Goal: Information Seeking & Learning: Learn about a topic

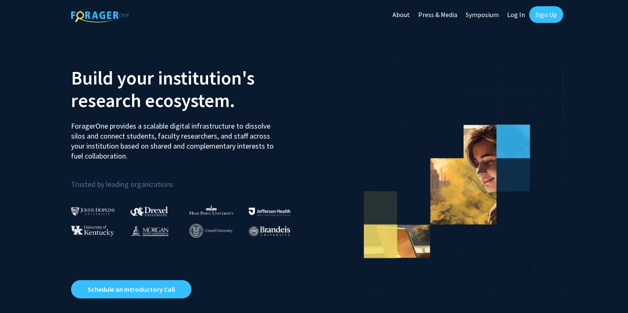
click at [555, 13] on link "Sign Up" at bounding box center [546, 14] width 34 height 17
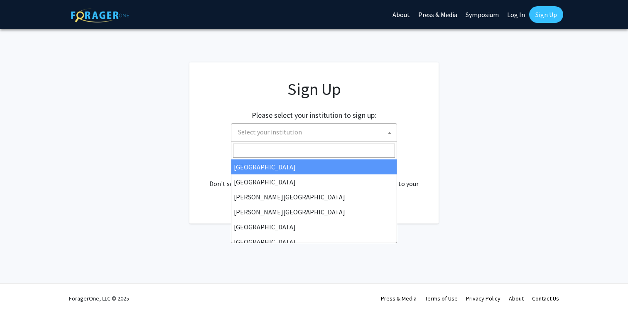
click at [341, 138] on span "Select your institution" at bounding box center [316, 131] width 162 height 17
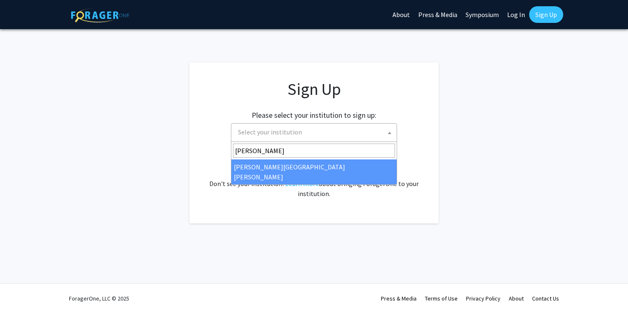
type input "[PERSON_NAME]"
select select "1"
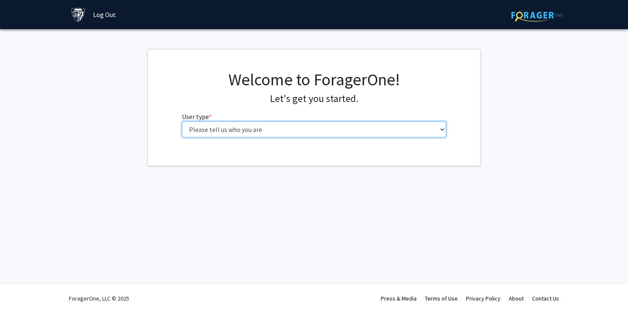
click at [367, 125] on select "Please tell us who you are Undergraduate Student Master's Student Doctoral Cand…" at bounding box center [314, 129] width 265 height 16
click at [416, 128] on select "Please tell us who you are Undergraduate Student Master's Student Doctoral Cand…" at bounding box center [314, 129] width 265 height 16
select select "1: undergrad"
click at [182, 121] on select "Please tell us who you are Undergraduate Student Master's Student Doctoral Cand…" at bounding box center [314, 129] width 265 height 16
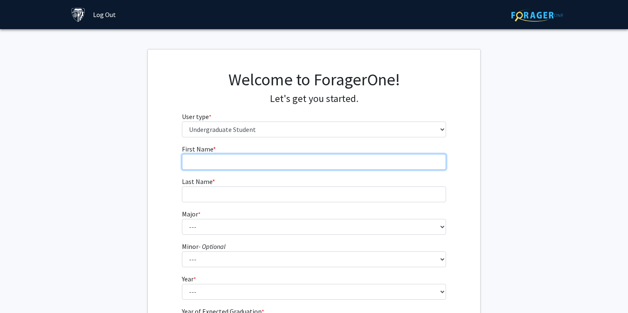
click at [394, 167] on input "First Name * required" at bounding box center [314, 162] width 265 height 16
type input "Lucy"
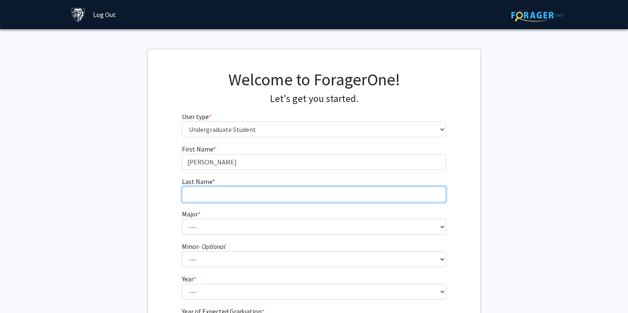
type input "Fang"
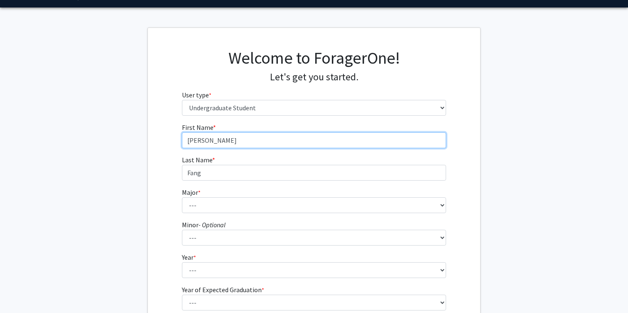
scroll to position [22, 0]
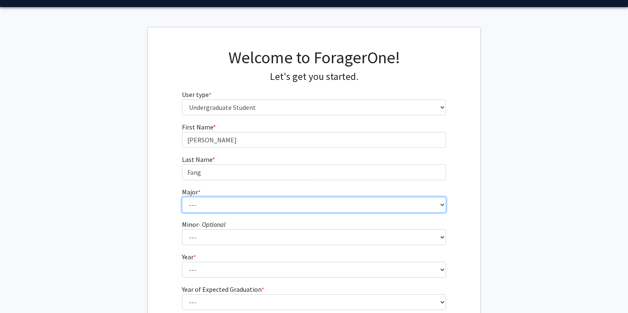
click at [308, 207] on select "--- Africana Studies Anthropology Applied Mathematics & Statistics Archaeology …" at bounding box center [314, 205] width 265 height 16
select select "47: 60"
click at [182, 197] on select "--- Africana Studies Anthropology Applied Mathematics & Statistics Archaeology …" at bounding box center [314, 205] width 265 height 16
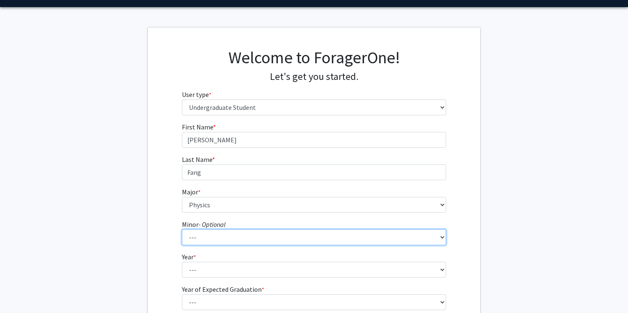
click at [268, 241] on select "--- Accounting and Financial Management Africana Studies Anthropology Applied M…" at bounding box center [314, 237] width 265 height 16
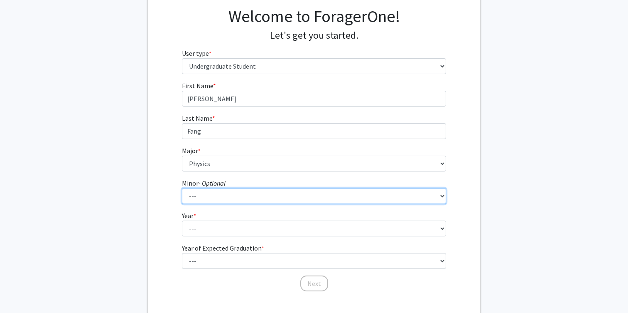
scroll to position [67, 0]
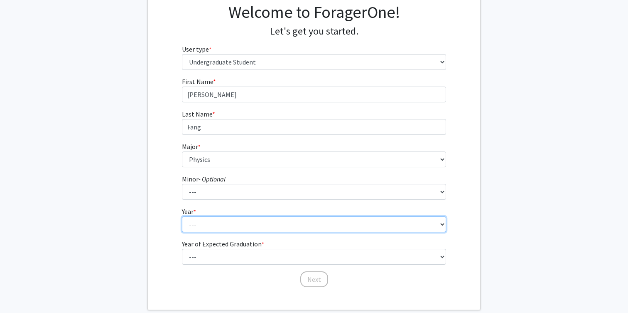
click at [416, 229] on select "--- First-year Sophomore Junior Senior Postbaccalaureate Certificate" at bounding box center [314, 224] width 265 height 16
select select "1: first-year"
click at [182, 216] on select "--- First-year Sophomore Junior Senior Postbaccalaureate Certificate" at bounding box center [314, 224] width 265 height 16
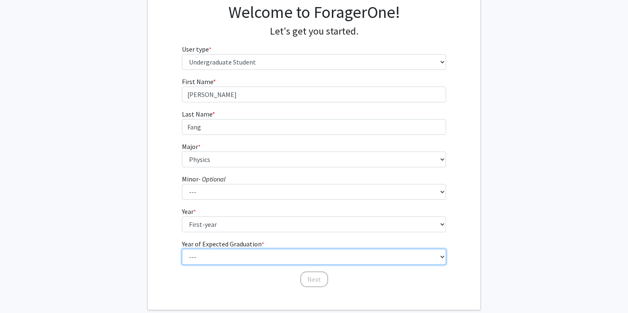
click at [386, 252] on select "--- 2025 2026 2027 2028 2029 2030 2031 2032 2033 2034" at bounding box center [314, 257] width 265 height 16
select select "5: 2029"
click at [182, 249] on select "--- 2025 2026 2027 2028 2029 2030 2031 2032 2033 2034" at bounding box center [314, 257] width 265 height 16
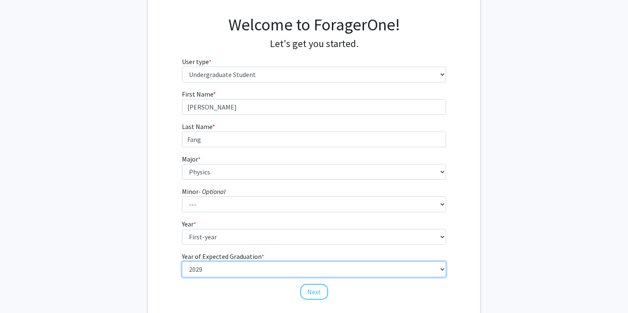
scroll to position [56, 0]
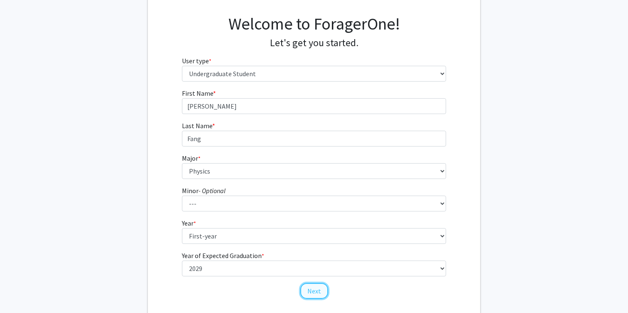
click at [319, 289] on button "Next" at bounding box center [314, 291] width 28 height 16
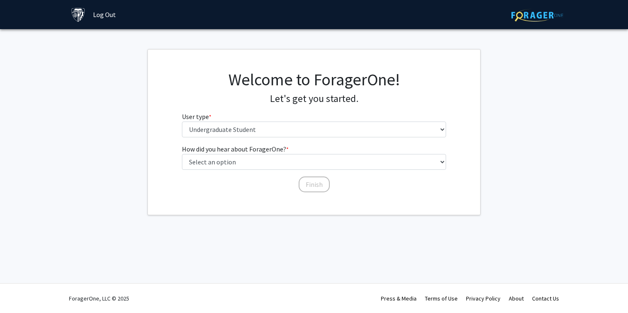
scroll to position [0, 0]
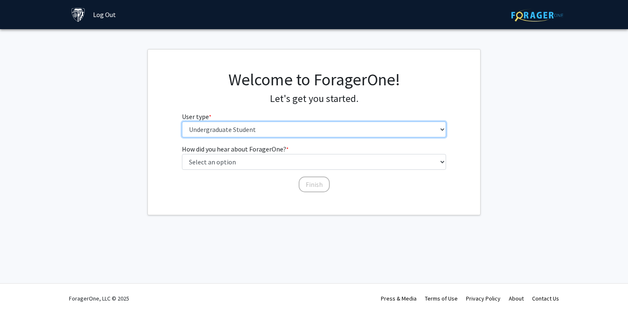
click at [357, 124] on select "Please tell us who you are Undergraduate Student Master's Student Doctoral Cand…" at bounding box center [314, 129] width 265 height 16
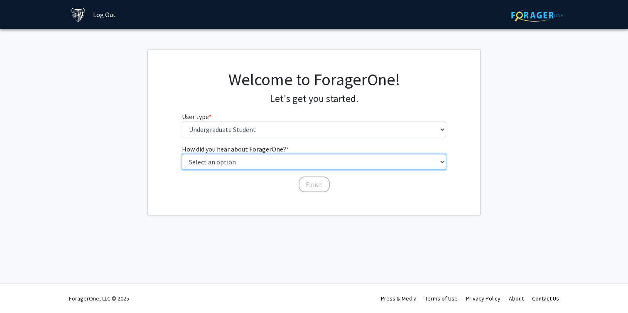
click at [337, 165] on select "Select an option Peer/student recommendation Faculty/staff recommendation Unive…" at bounding box center [314, 162] width 265 height 16
select select "2: faculty_recommendation"
click at [182, 154] on select "Select an option Peer/student recommendation Faculty/staff recommendation Unive…" at bounding box center [314, 162] width 265 height 16
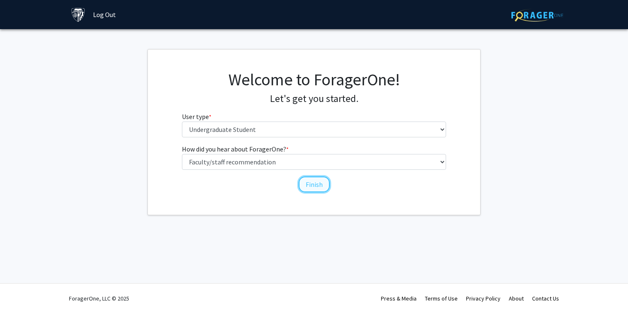
click at [320, 185] on button "Finish" at bounding box center [314, 184] width 31 height 16
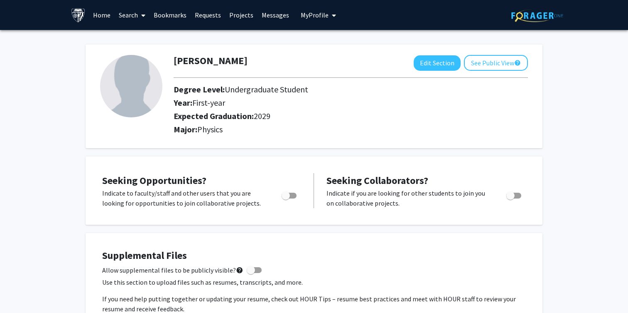
click at [76, 17] on img at bounding box center [78, 15] width 15 height 15
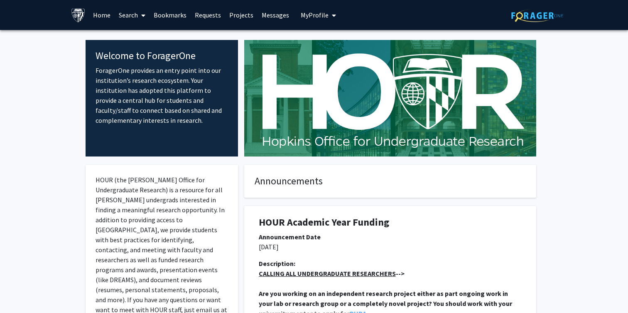
click at [103, 15] on link "Home" at bounding box center [102, 14] width 26 height 29
click at [101, 18] on link "Home" at bounding box center [102, 14] width 26 height 29
click at [142, 15] on icon at bounding box center [143, 15] width 4 height 7
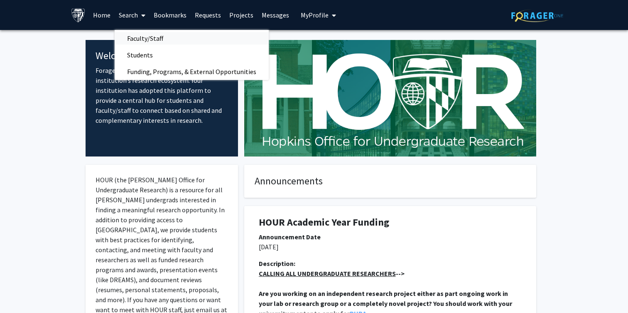
click at [164, 39] on span "Faculty/Staff" at bounding box center [145, 38] width 61 height 17
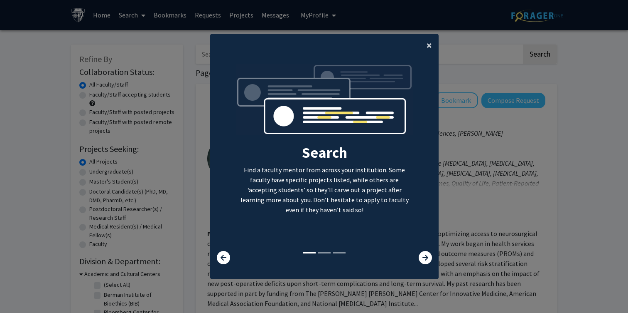
click at [428, 45] on span "×" at bounding box center [429, 45] width 5 height 13
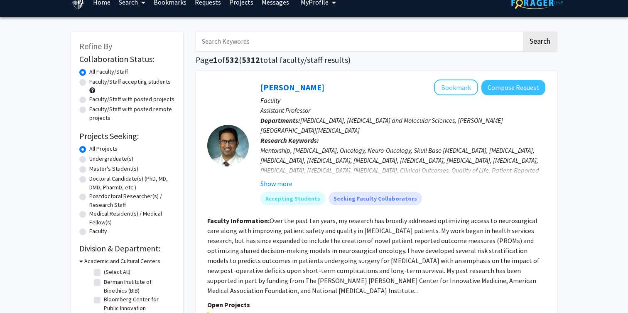
scroll to position [17, 0]
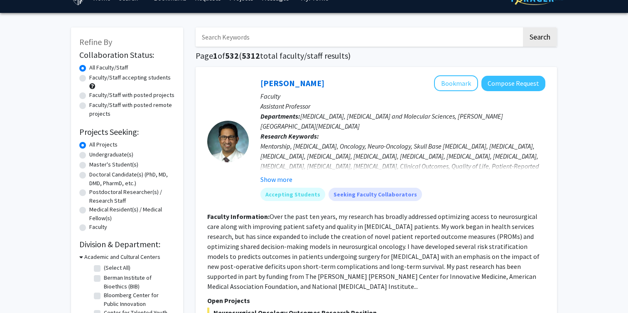
click at [89, 155] on label "Undergraduate(s)" at bounding box center [111, 154] width 44 height 9
click at [89, 155] on input "Undergraduate(s)" at bounding box center [91, 152] width 5 height 5
radio input "true"
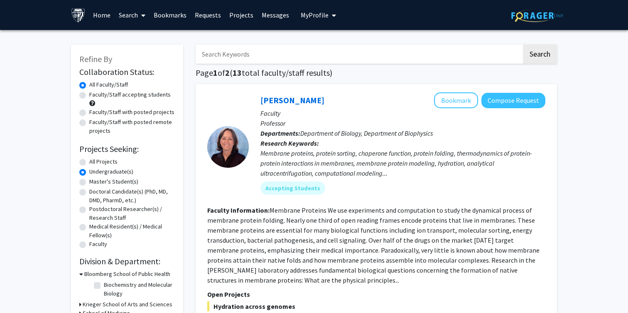
click at [89, 161] on label "All Projects" at bounding box center [103, 161] width 28 height 9
click at [89, 161] on input "All Projects" at bounding box center [91, 159] width 5 height 5
radio input "true"
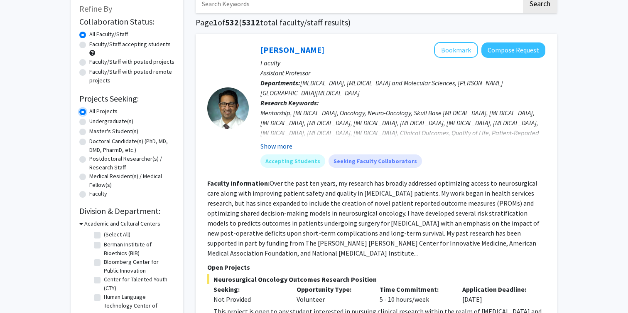
scroll to position [42, 0]
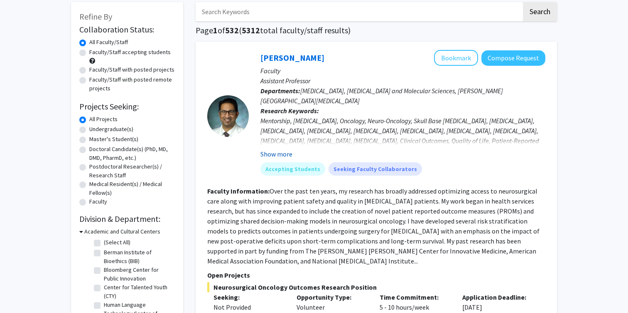
click at [287, 155] on button "Show more" at bounding box center [277, 154] width 32 height 10
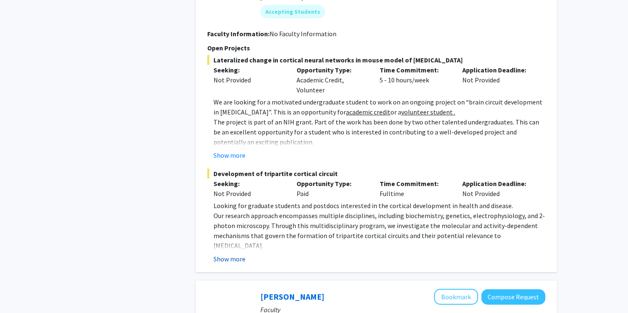
scroll to position [686, 0]
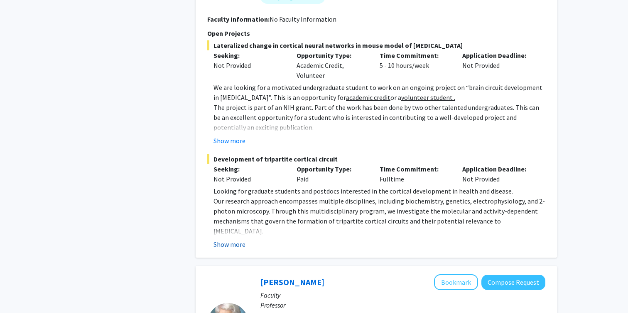
click at [236, 239] on button "Show more" at bounding box center [230, 244] width 32 height 10
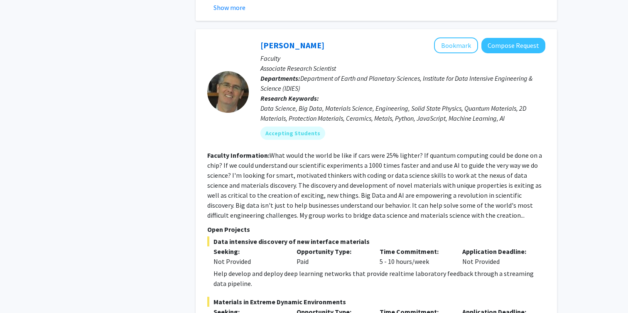
scroll to position [1207, 0]
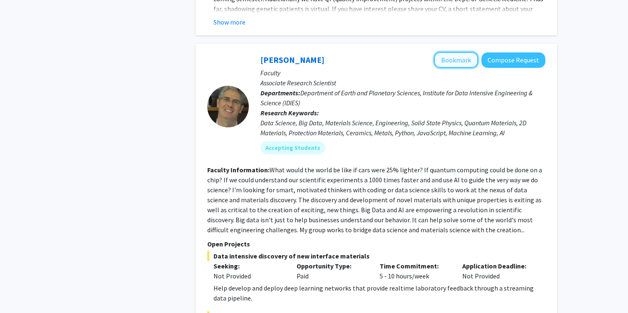
click at [462, 52] on button "Bookmark" at bounding box center [456, 60] width 44 height 16
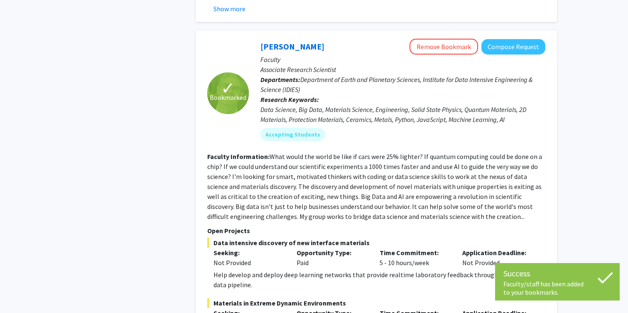
scroll to position [1226, 0]
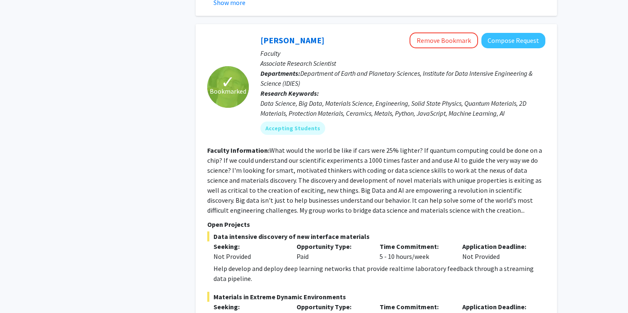
click at [458, 179] on fg-read-more "What would the world be like if cars were 25% lighter? If quantum computing cou…" at bounding box center [374, 180] width 335 height 68
drag, startPoint x: 455, startPoint y: 180, endPoint x: 487, endPoint y: 184, distance: 31.9
click at [487, 183] on section "Faculty Information: What would the world be like if cars were 25% lighter? If …" at bounding box center [376, 180] width 338 height 70
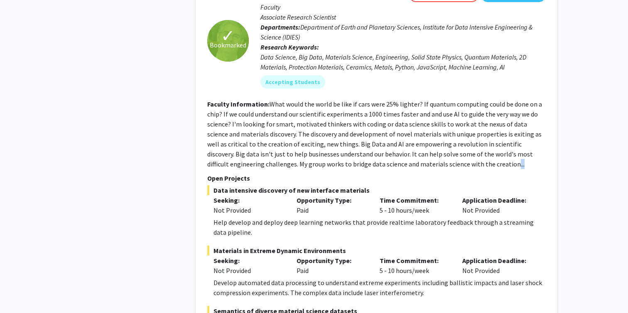
scroll to position [1282, 0]
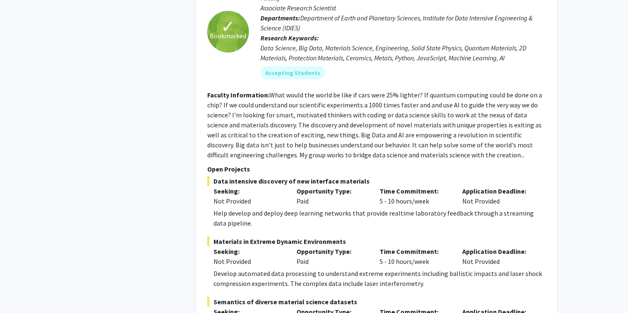
click at [467, 208] on div "Help develop and deploy deep learning networks that provide realtime laboratory…" at bounding box center [380, 218] width 332 height 20
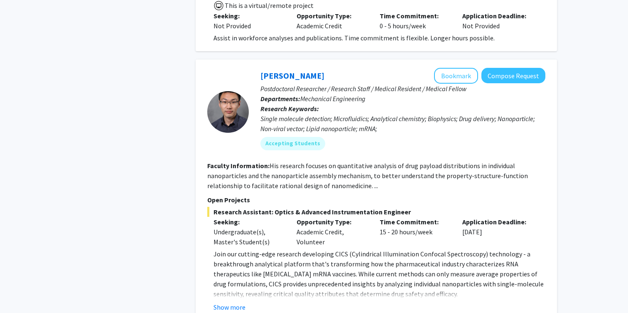
scroll to position [2510, 0]
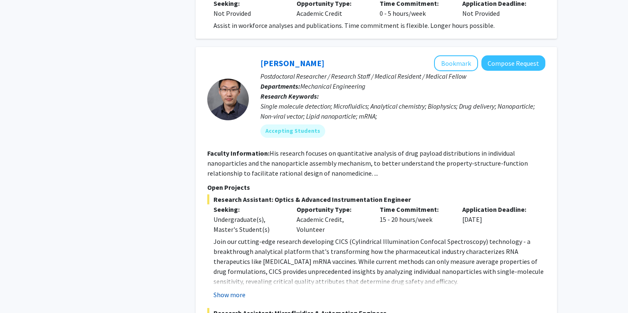
click at [229, 289] on button "Show more" at bounding box center [230, 294] width 32 height 10
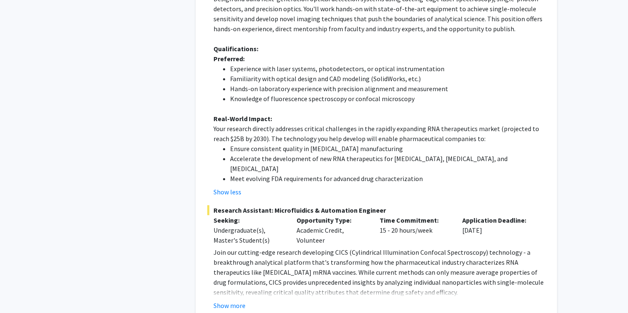
scroll to position [2893, 0]
click at [231, 299] on button "Show more" at bounding box center [230, 304] width 32 height 10
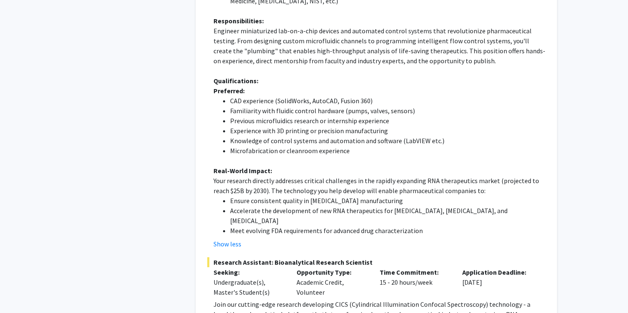
scroll to position [3254, 0]
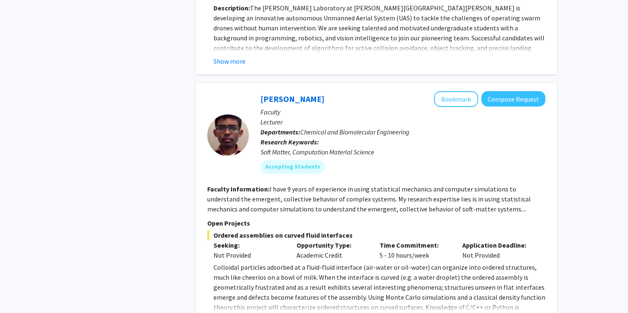
scroll to position [4857, 0]
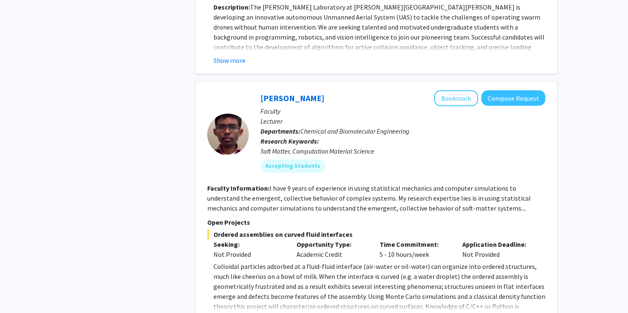
click at [226, 312] on button "Show more" at bounding box center [230, 319] width 32 height 10
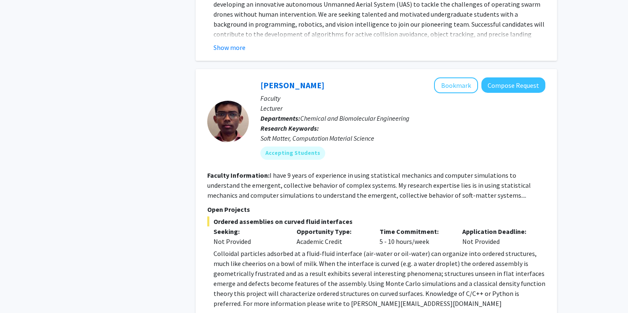
scroll to position [4877, 0]
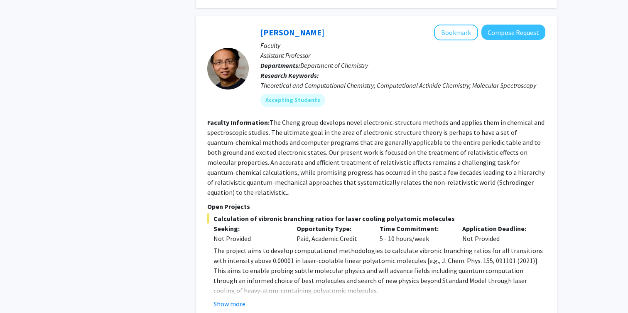
scroll to position [3055, 0]
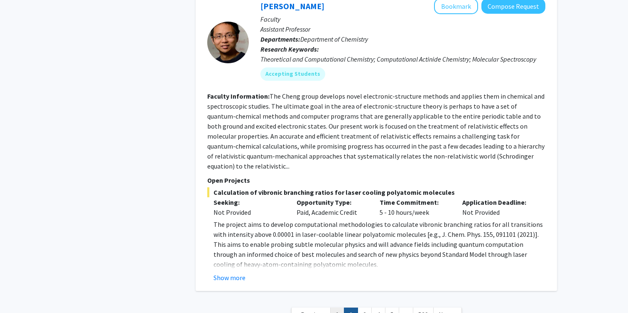
click at [337, 307] on link "1" at bounding box center [337, 314] width 14 height 15
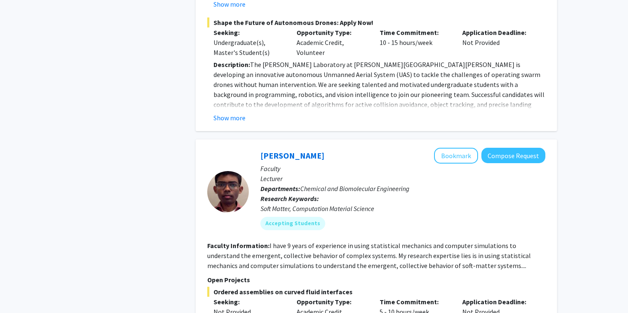
scroll to position [3814, 0]
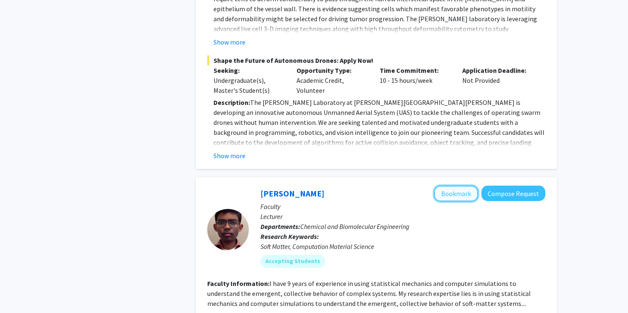
click at [457, 185] on button "Bookmark" at bounding box center [456, 193] width 44 height 16
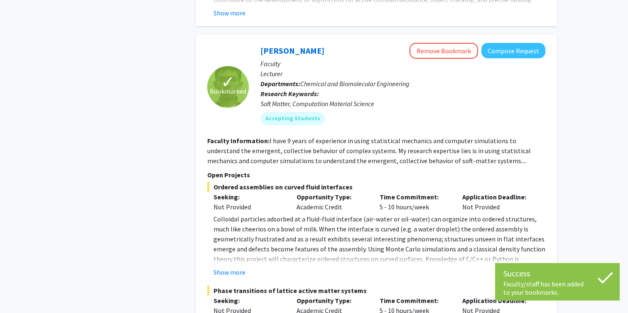
scroll to position [4002, 0]
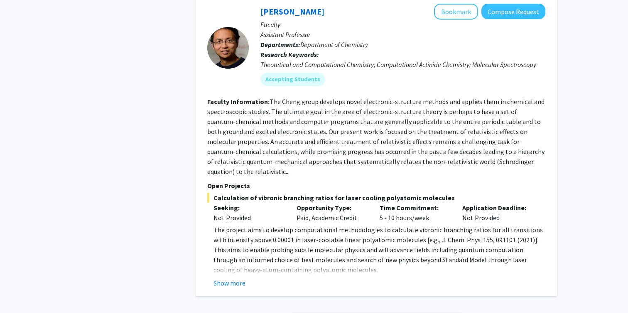
scroll to position [3055, 0]
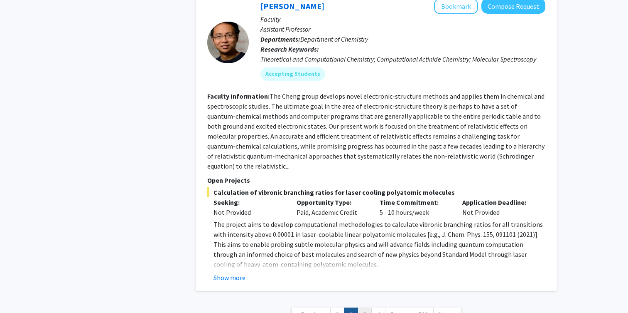
click at [364, 307] on link "3" at bounding box center [365, 314] width 14 height 15
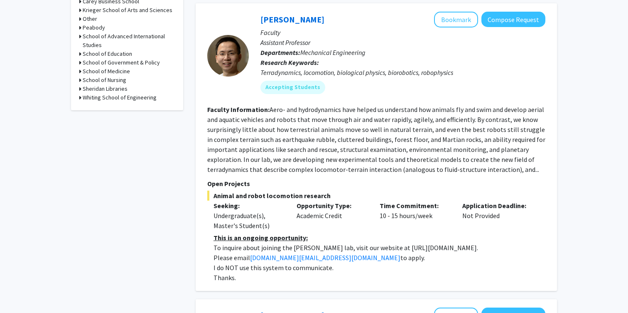
scroll to position [373, 0]
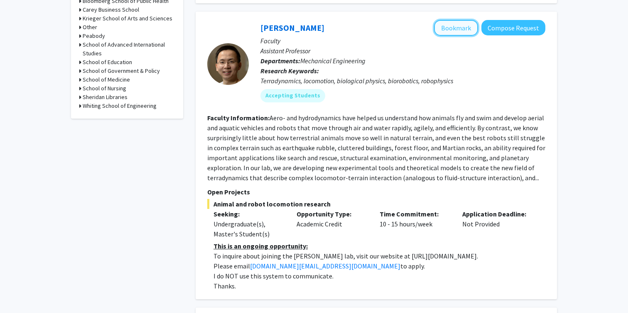
click at [452, 27] on button "Bookmark" at bounding box center [456, 28] width 44 height 16
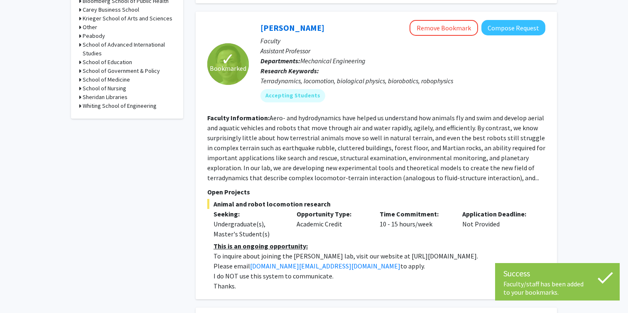
drag, startPoint x: 379, startPoint y: 255, endPoint x: 451, endPoint y: 255, distance: 71.9
click at [450, 255] on p "To inquire about joining the Chen Li lab, visit our website at https://li.me.jh…" at bounding box center [380, 256] width 332 height 10
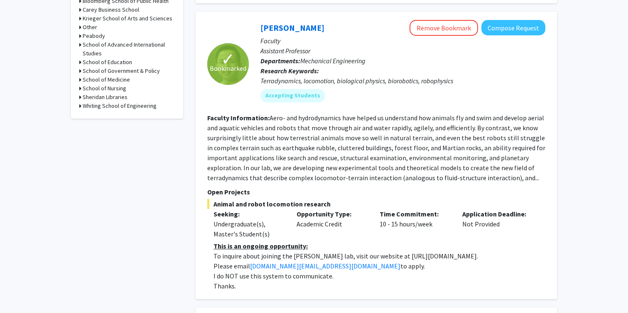
copy p "https://li.me.jhu.edu/join/"
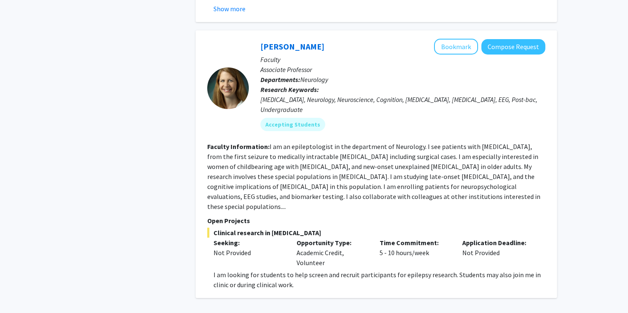
scroll to position [2938, 0]
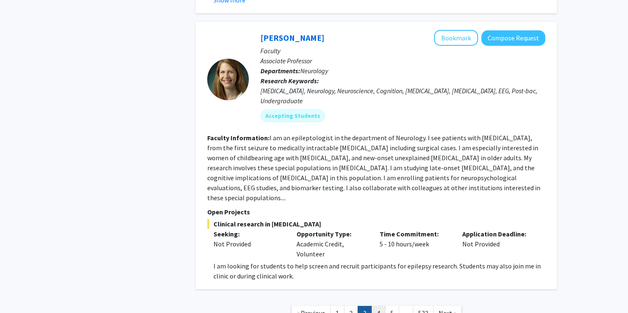
click at [375, 305] on link "4" at bounding box center [379, 312] width 14 height 15
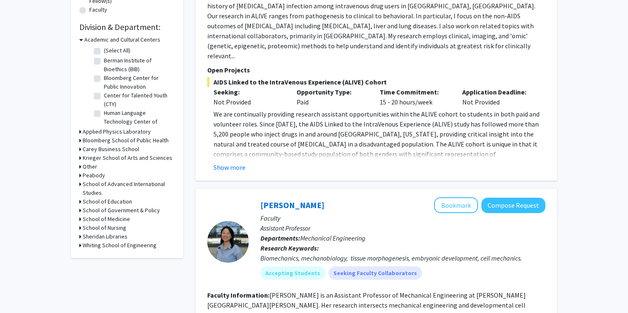
scroll to position [235, 0]
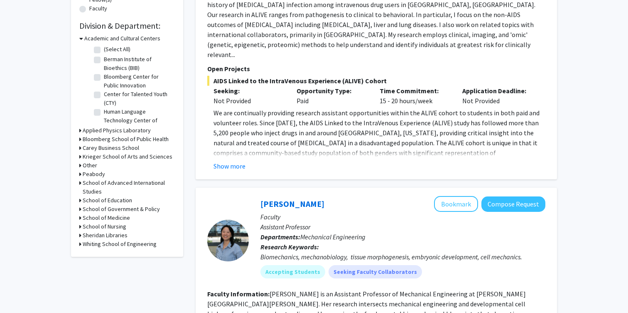
click at [221, 219] on div at bounding box center [228, 240] width 42 height 42
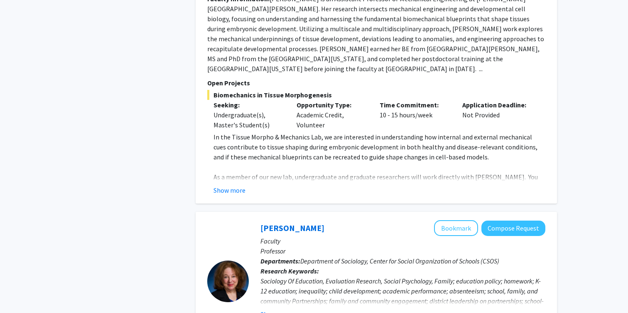
scroll to position [530, 0]
click at [219, 185] on button "Show more" at bounding box center [230, 190] width 32 height 10
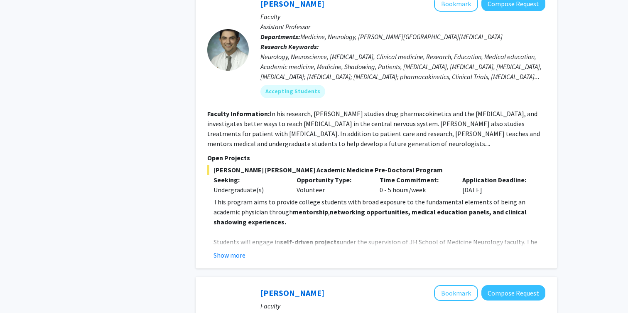
scroll to position [1708, 0]
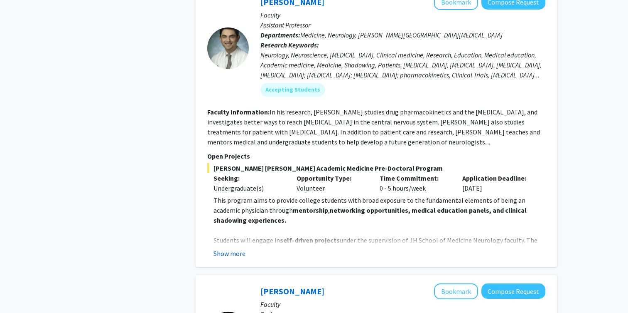
click at [234, 248] on button "Show more" at bounding box center [230, 253] width 32 height 10
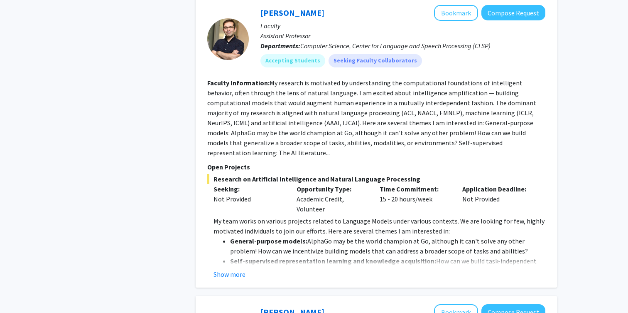
scroll to position [2654, 0]
click at [233, 268] on button "Show more" at bounding box center [230, 273] width 32 height 10
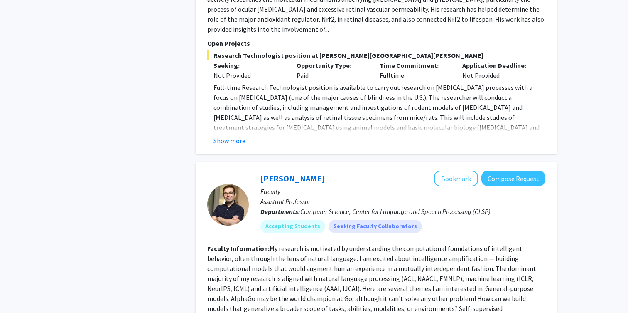
scroll to position [2473, 0]
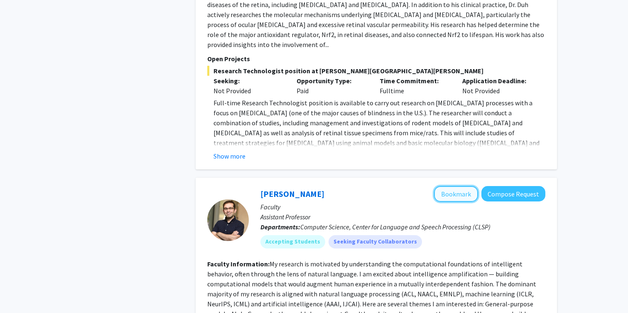
click at [448, 186] on button "Bookmark" at bounding box center [456, 194] width 44 height 16
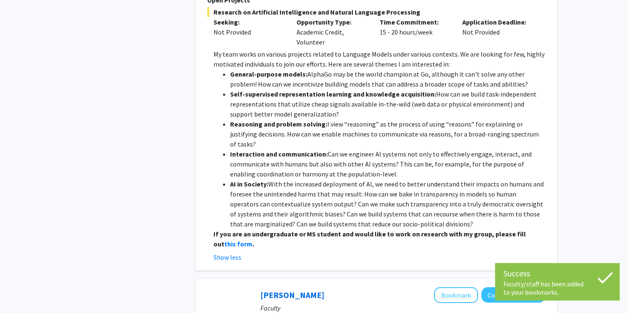
scroll to position [2820, 0]
click at [253, 239] on strong "this form" at bounding box center [238, 243] width 28 height 8
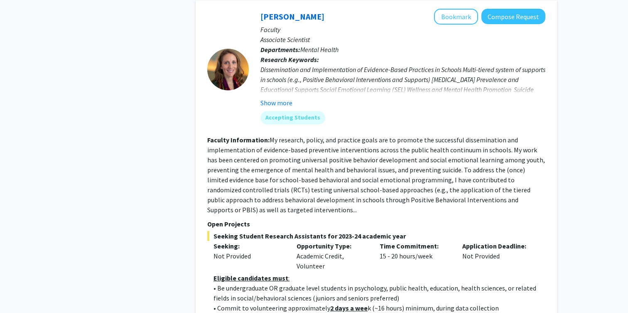
scroll to position [3743, 0]
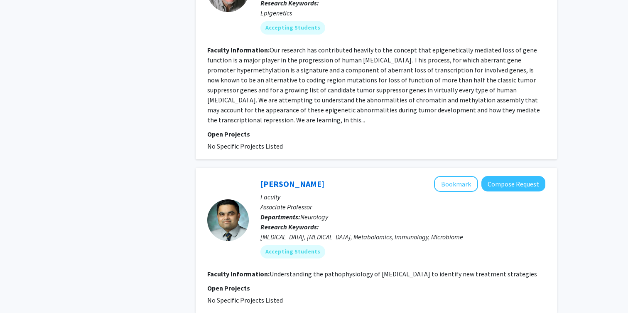
scroll to position [2060, 0]
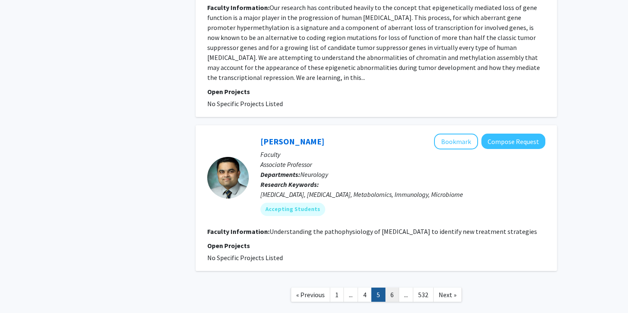
click at [393, 287] on link "6" at bounding box center [392, 294] width 14 height 15
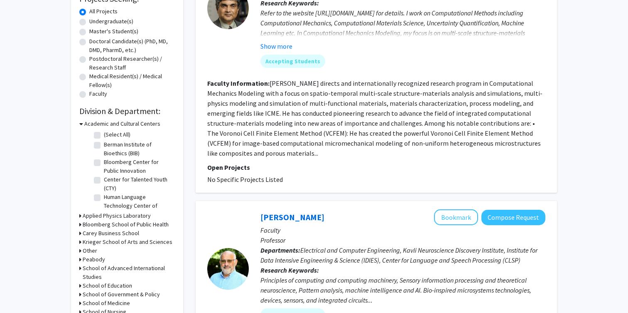
scroll to position [160, 0]
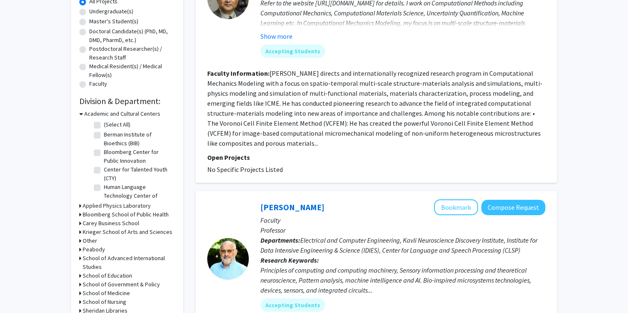
click at [123, 206] on h3 "Applied Physics Laboratory" at bounding box center [117, 205] width 68 height 9
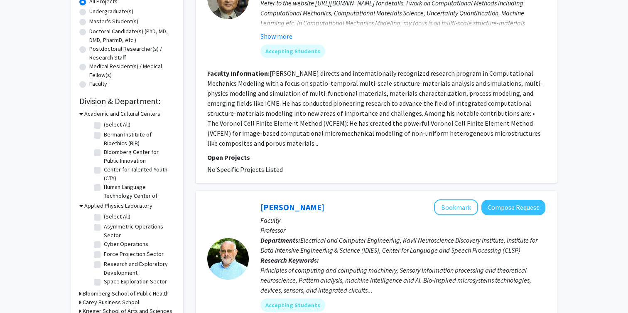
click at [104, 219] on label "(Select All)" at bounding box center [117, 216] width 27 height 9
click at [104, 217] on input "(Select All)" at bounding box center [106, 214] width 5 height 5
checkbox input "true"
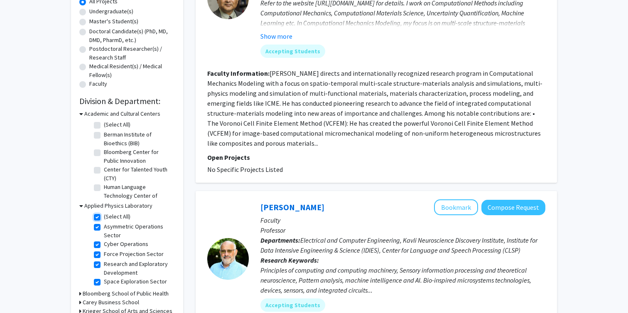
checkbox input "true"
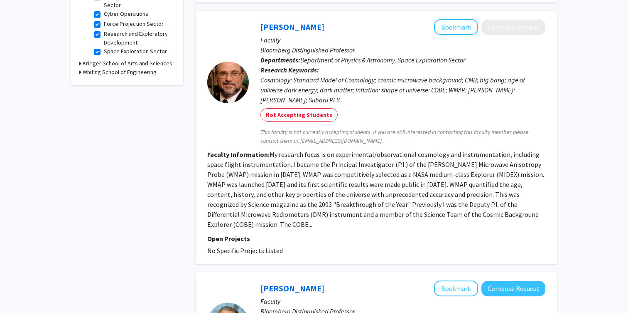
scroll to position [302, 0]
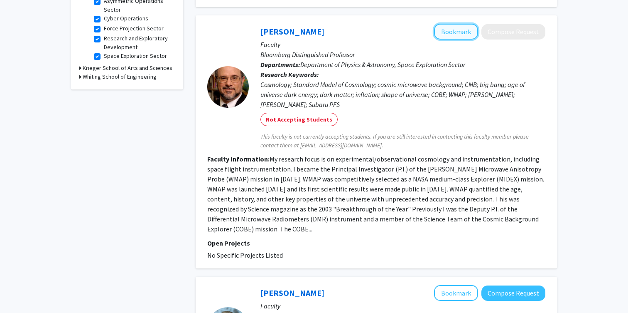
click at [455, 24] on button "Bookmark" at bounding box center [456, 32] width 44 height 16
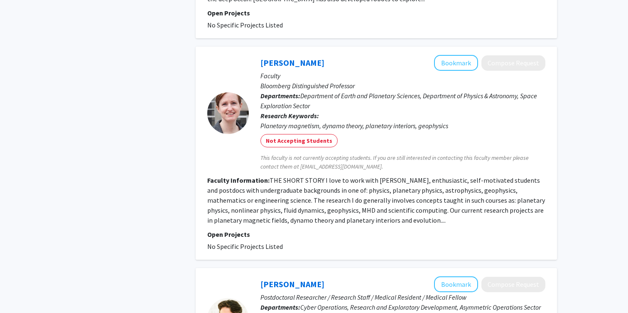
scroll to position [1366, 0]
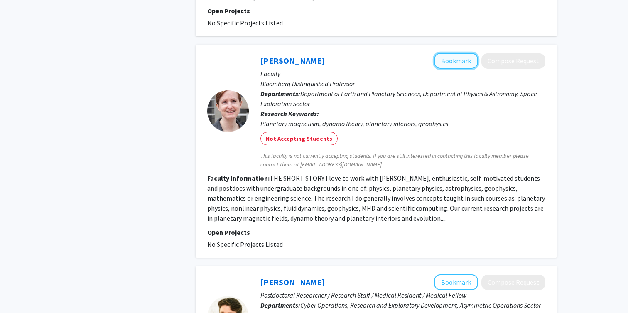
click at [456, 53] on button "Bookmark" at bounding box center [456, 61] width 44 height 16
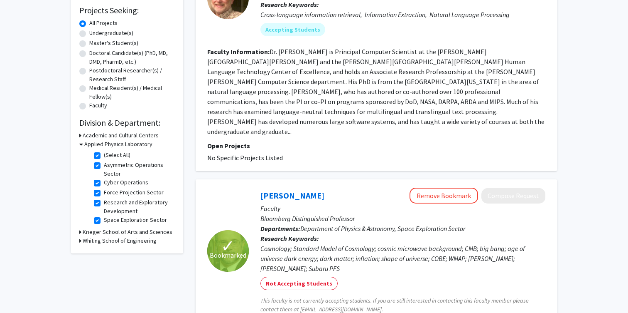
scroll to position [141, 0]
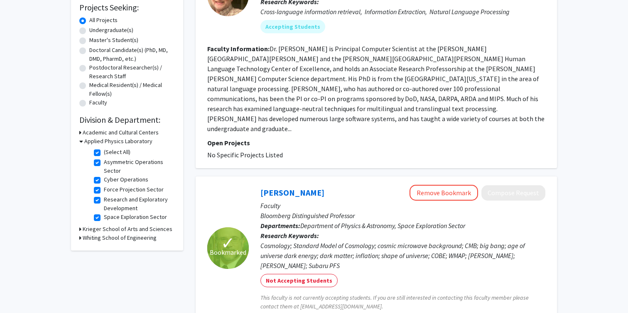
click at [153, 230] on h3 "Krieger School of Arts and Sciences" at bounding box center [128, 228] width 90 height 9
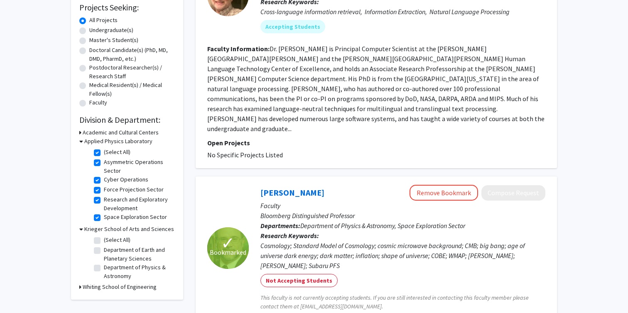
click at [101, 238] on fg-checkbox "(Select All) (Select All)" at bounding box center [133, 240] width 79 height 10
click at [104, 253] on label "Department of Earth and Planetary Sciences" at bounding box center [138, 253] width 69 height 17
click at [104, 251] on input "Department of Earth and Planetary Sciences" at bounding box center [106, 247] width 5 height 5
checkbox input "true"
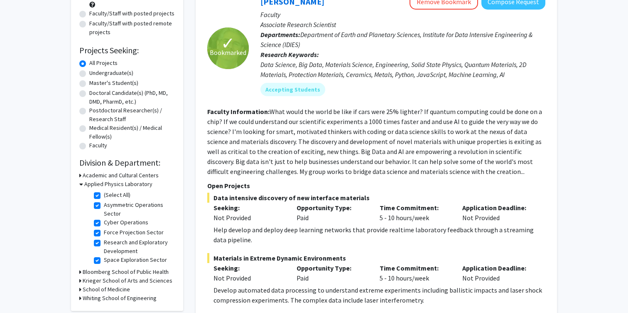
scroll to position [100, 0]
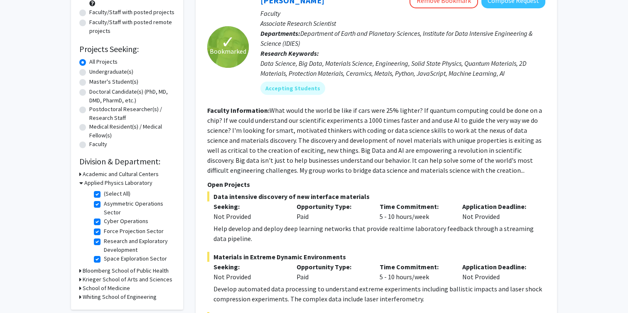
click at [89, 64] on label "All Projects" at bounding box center [103, 61] width 28 height 9
click at [89, 63] on input "All Projects" at bounding box center [91, 59] width 5 height 5
click at [129, 278] on h3 "Krieger School of Arts and Sciences" at bounding box center [128, 279] width 90 height 9
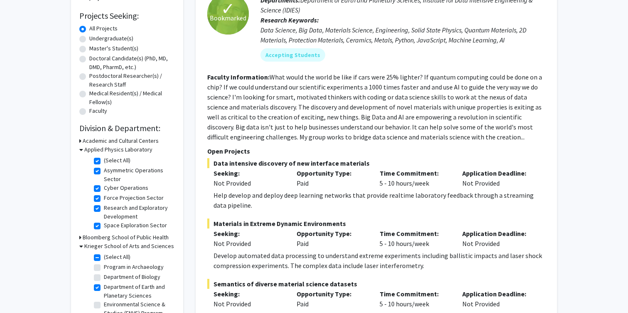
scroll to position [130, 0]
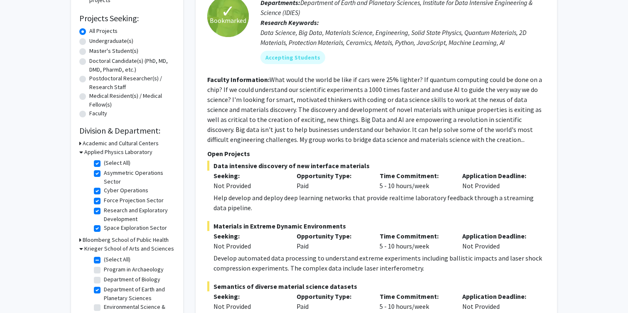
click at [104, 160] on label "(Select All)" at bounding box center [117, 162] width 27 height 9
click at [104, 160] on input "(Select All)" at bounding box center [106, 160] width 5 height 5
checkbox input "false"
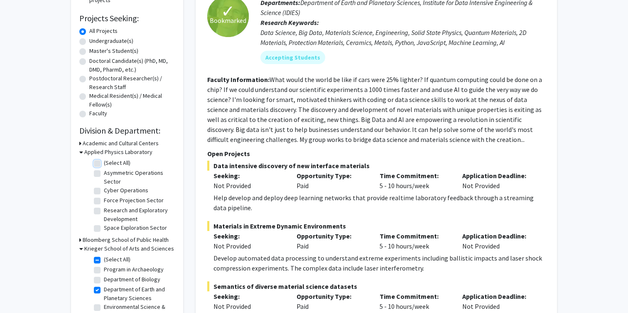
checkbox input "false"
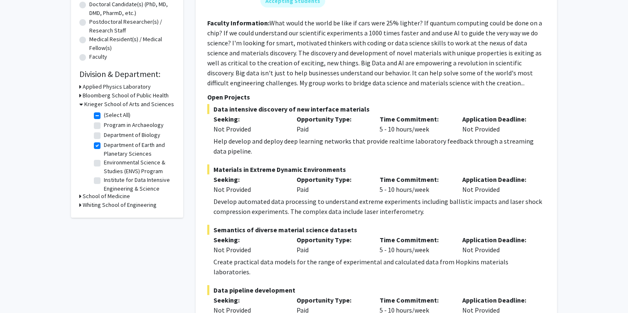
scroll to position [210, 0]
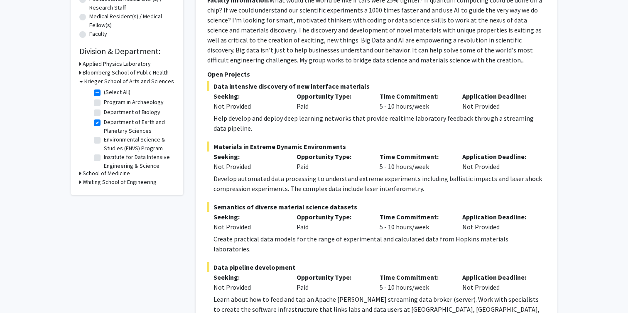
click at [104, 142] on label "Environmental Science & Studies (ENVS) Program" at bounding box center [138, 143] width 69 height 17
click at [104, 140] on input "Environmental Science & Studies (ENVS) Program" at bounding box center [106, 137] width 5 height 5
checkbox input "true"
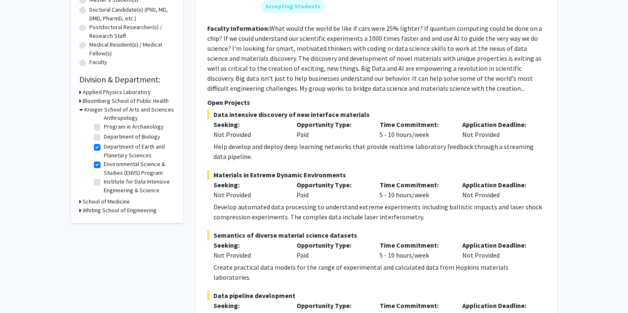
scroll to position [36, 0]
click at [104, 169] on label "Environmental Science & Studies (ENVS) Program" at bounding box center [138, 170] width 69 height 17
click at [104, 167] on input "Environmental Science & Studies (ENVS) Program" at bounding box center [106, 164] width 5 height 5
checkbox input "false"
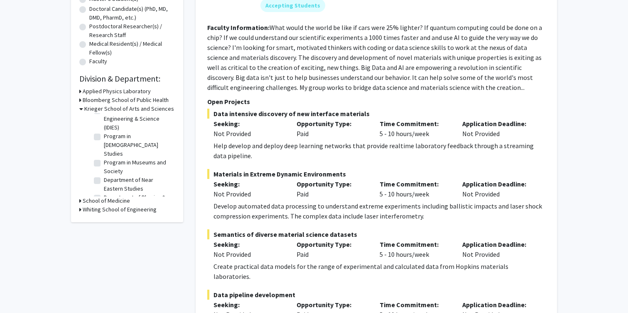
scroll to position [81, 0]
click at [104, 186] on label "Department of Physics & Astronomy" at bounding box center [138, 194] width 69 height 17
click at [104, 186] on input "Department of Physics & Astronomy" at bounding box center [106, 188] width 5 height 5
checkbox input "true"
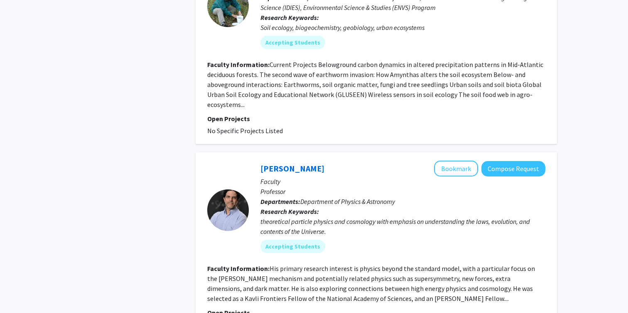
scroll to position [1460, 0]
click at [456, 160] on button "Bookmark" at bounding box center [456, 168] width 44 height 16
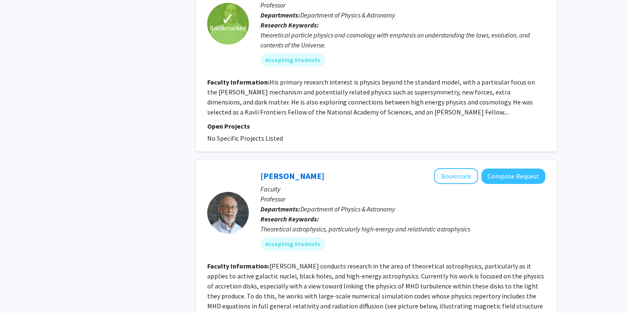
scroll to position [1647, 0]
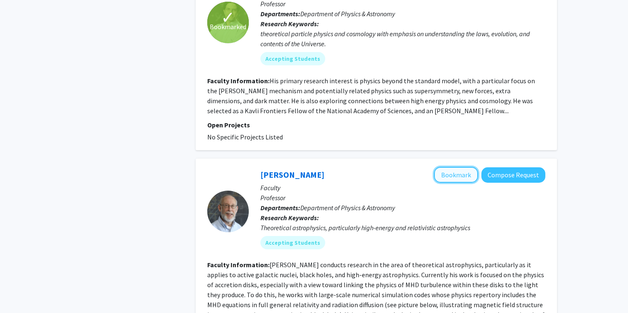
click at [442, 167] on button "Bookmark" at bounding box center [456, 175] width 44 height 16
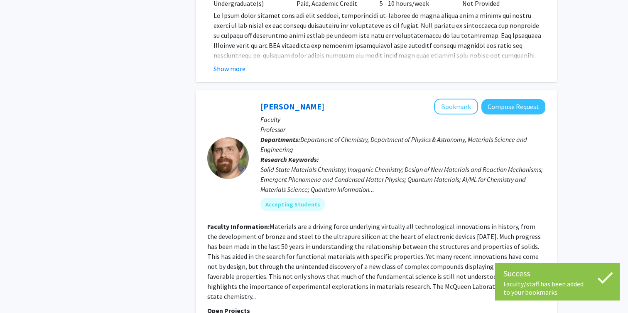
scroll to position [1066, 0]
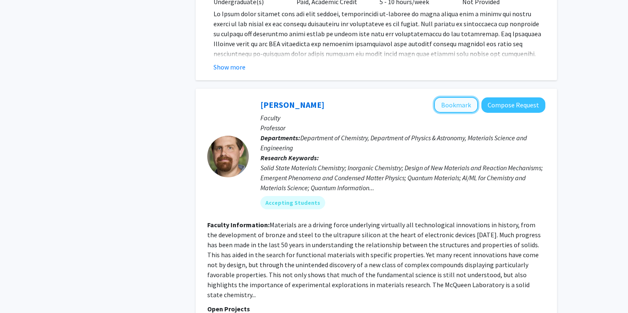
click at [447, 97] on button "Bookmark" at bounding box center [456, 105] width 44 height 16
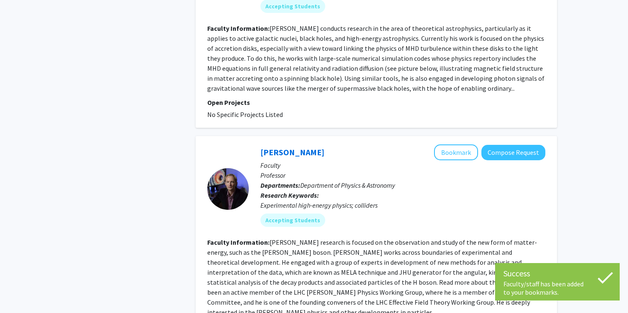
scroll to position [1890, 0]
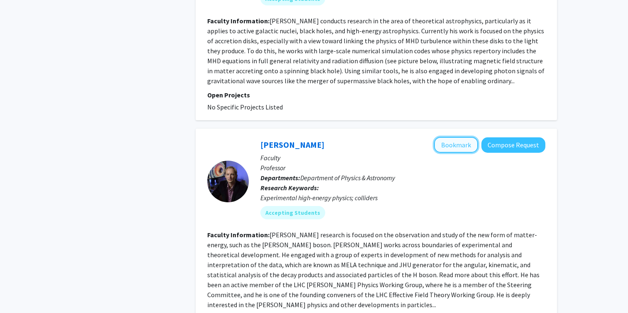
click at [458, 137] on button "Bookmark" at bounding box center [456, 145] width 44 height 16
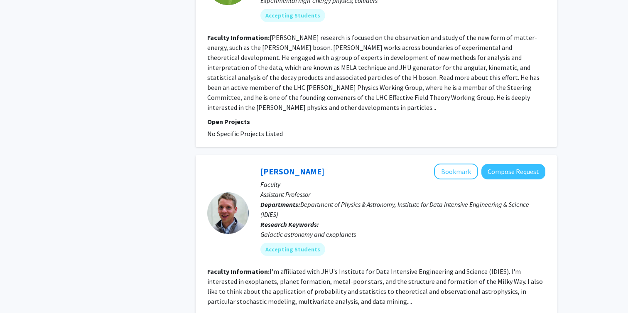
scroll to position [2088, 0]
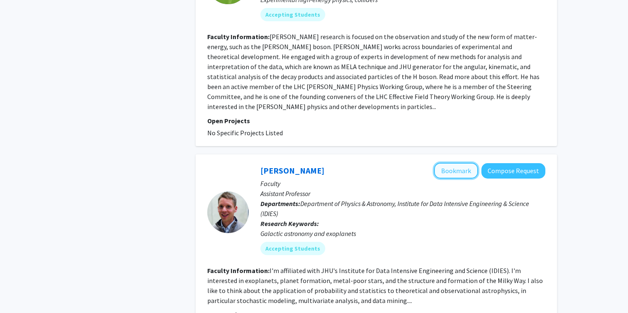
click at [463, 162] on button "Bookmark" at bounding box center [456, 170] width 44 height 16
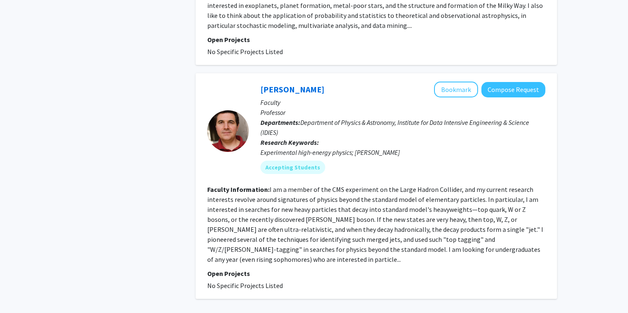
scroll to position [2381, 0]
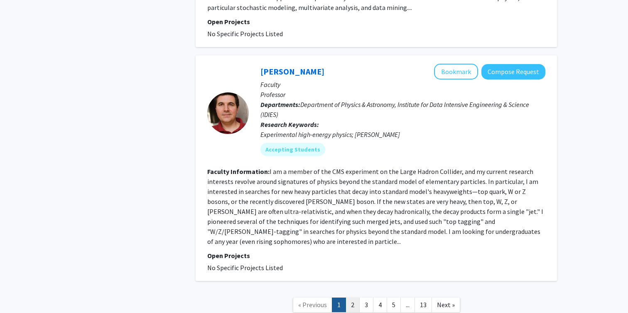
click at [353, 297] on link "2" at bounding box center [353, 304] width 14 height 15
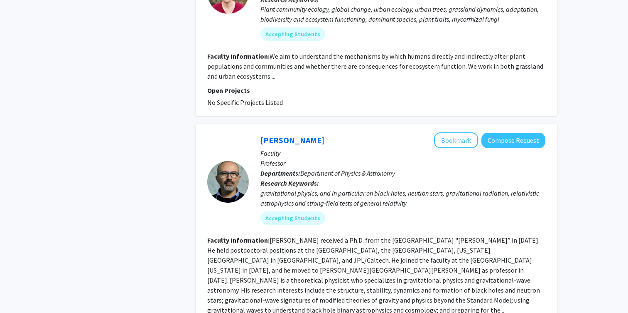
scroll to position [764, 0]
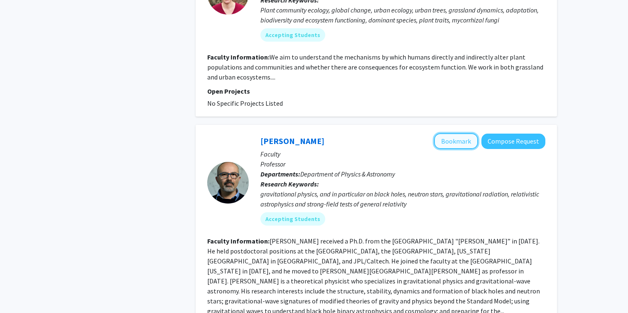
click at [460, 133] on button "Bookmark" at bounding box center [456, 141] width 44 height 16
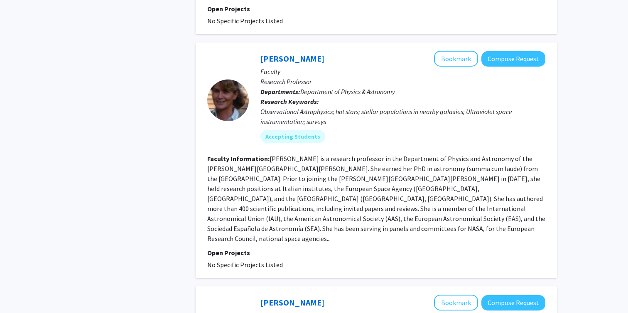
scroll to position [1081, 0]
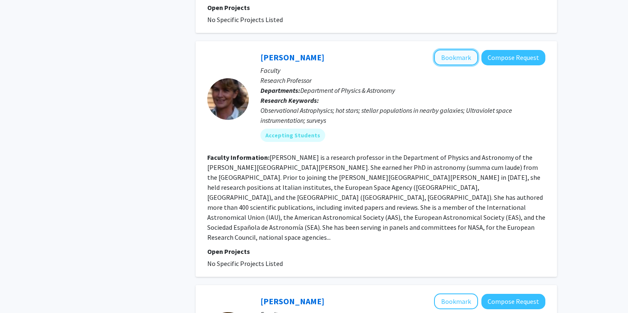
click at [464, 49] on button "Bookmark" at bounding box center [456, 57] width 44 height 16
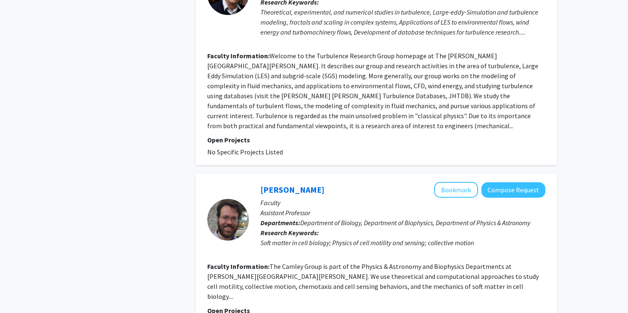
scroll to position [1897, 0]
